Goal: Communication & Community: Answer question/provide support

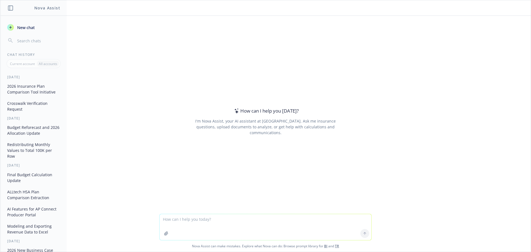
click at [164, 235] on icon "button" at bounding box center [166, 234] width 4 height 4
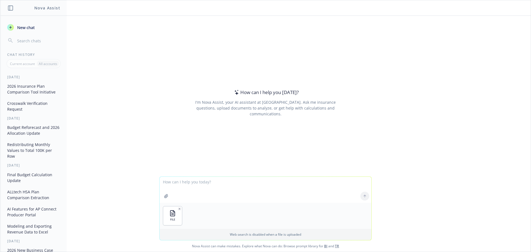
click at [184, 185] on textarea at bounding box center [266, 190] width 212 height 26
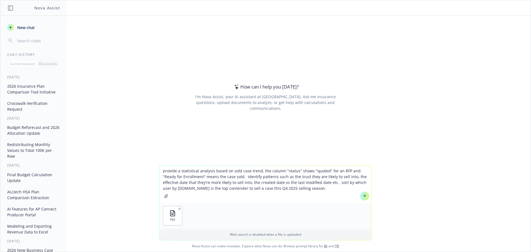
type textarea "provide a statistical analysis based on sold case trend, the column "status" sh…"
click at [365, 195] on button at bounding box center [364, 196] width 9 height 9
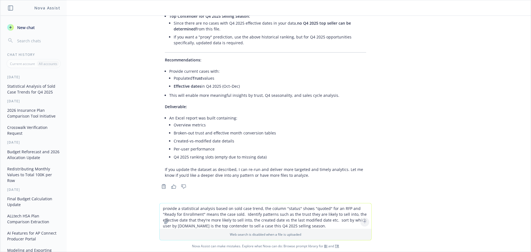
scroll to position [365, 0]
click at [162, 226] on button "button" at bounding box center [166, 222] width 9 height 9
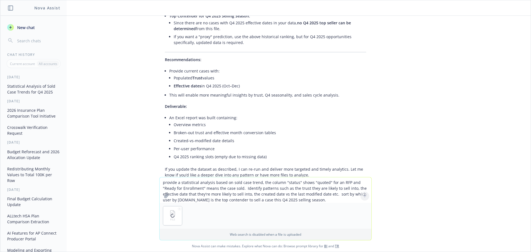
click at [188, 188] on textarea "provide a statistical analysis based on sold case trend, the column "status" sh…" at bounding box center [266, 189] width 212 height 25
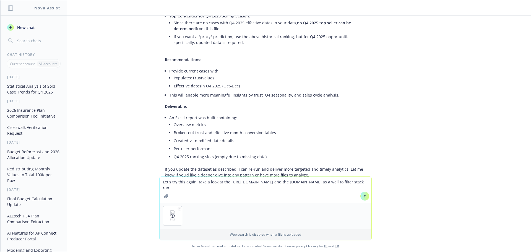
type textarea "Let's try this again, take a look at the [URL][DOMAIN_NAME] and the [DOMAIN_NAM…"
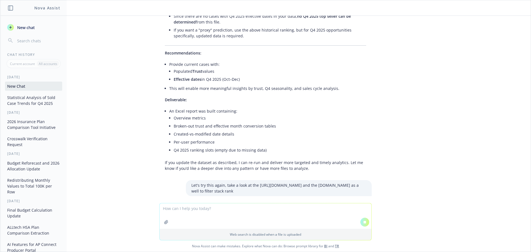
scroll to position [870, 0]
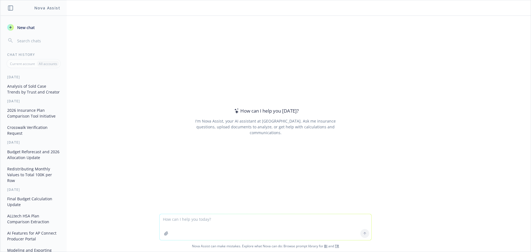
click at [214, 220] on textarea at bounding box center [266, 227] width 212 height 26
paste textarea "I spoke to Sheetal about this [DATE], they're working on provisioning [PERSON_N…"
type textarea "make this shorter and friendly: I spoke to Sheetal about this [DATE], they're w…"
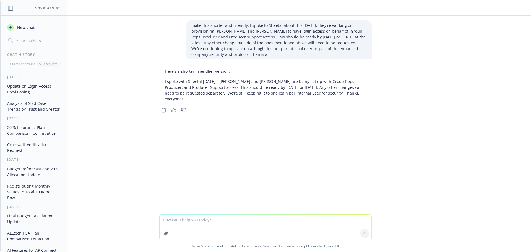
drag, startPoint x: 308, startPoint y: 93, endPoint x: 312, endPoint y: 92, distance: 3.6
click at [312, 92] on p "I spoke with Sheetal [DATE]—[PERSON_NAME] and [PERSON_NAME] are being set up wi…" at bounding box center [265, 90] width 201 height 23
click at [310, 93] on p "I spoke with Sheetal [DATE]—[PERSON_NAME] and [PERSON_NAME] are being set up wi…" at bounding box center [265, 90] width 201 height 23
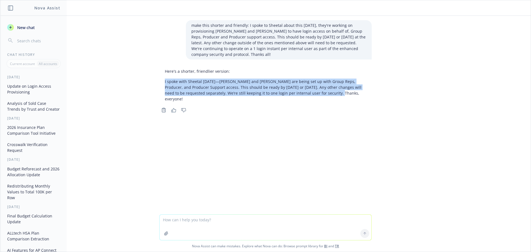
drag, startPoint x: 310, startPoint y: 95, endPoint x: 161, endPoint y: 81, distance: 148.9
click at [161, 81] on div "Here's a shorter, friendlier version: I spoke with Sheetal [DATE]—[PERSON_NAME]…" at bounding box center [265, 85] width 212 height 38
copy p "I spoke with Sheetal today—Kyle and Lori are being set up with Group Reps, Prod…"
click at [184, 89] on p "I spoke with Sheetal today—Kyle and Lori are being set up with Group Reps, Prod…" at bounding box center [265, 90] width 201 height 23
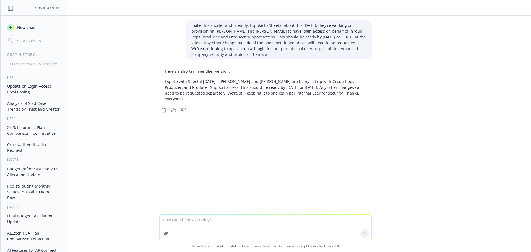
click at [248, 121] on div at bounding box center [266, 124] width 522 height 7
click at [268, 229] on textarea at bounding box center [266, 227] width 212 height 25
click at [269, 229] on textarea "no they're still" at bounding box center [266, 227] width 212 height 26
click at [218, 220] on textarea "no they're still" at bounding box center [266, 227] width 212 height 26
click at [294, 220] on textarea "no they're still" at bounding box center [266, 227] width 212 height 26
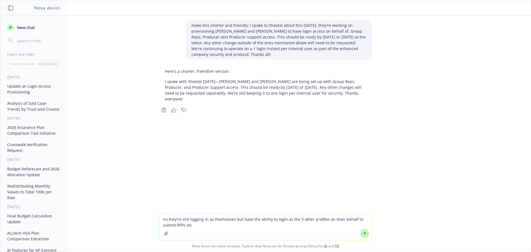
type textarea "no they're still logging in as themselves but have the ability to login as the …"
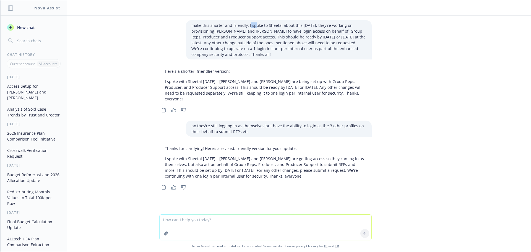
drag, startPoint x: 247, startPoint y: 26, endPoint x: 252, endPoint y: 27, distance: 4.8
click at [252, 27] on p "make this shorter and friendly: I spoke to Sheetal about this today, they're wo…" at bounding box center [278, 39] width 175 height 35
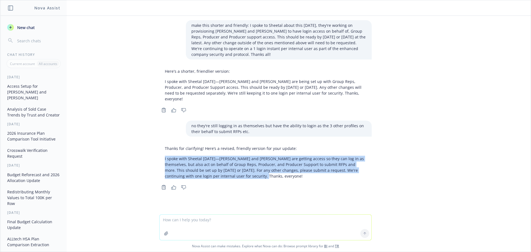
drag, startPoint x: 162, startPoint y: 153, endPoint x: 258, endPoint y: 174, distance: 98.8
click at [258, 174] on div "Thanks for clarifying! Here’s a revised, friendly version for your update: I sp…" at bounding box center [265, 162] width 212 height 38
copy p "I spoke with Sheetal today—Kyle and Lori are getting access so they can log in …"
click at [307, 167] on p "I spoke with Sheetal today—Kyle and Lori are getting access so they can log in …" at bounding box center [265, 167] width 201 height 23
